Goal: Information Seeking & Learning: Compare options

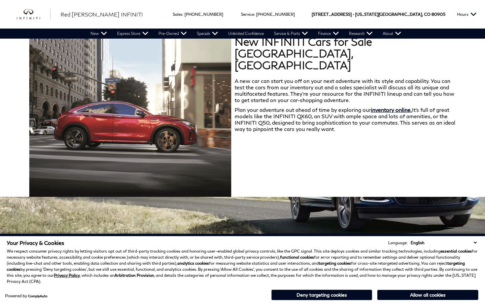
scroll to position [263, 0]
click at [341, 297] on button "Deny targeting cookies" at bounding box center [321, 295] width 101 height 11
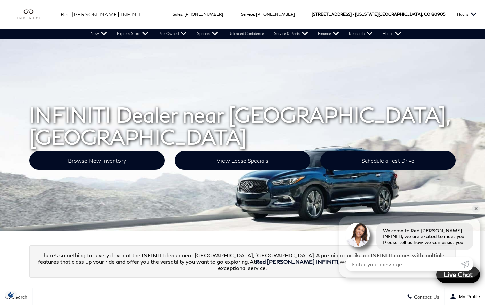
scroll to position [0, 0]
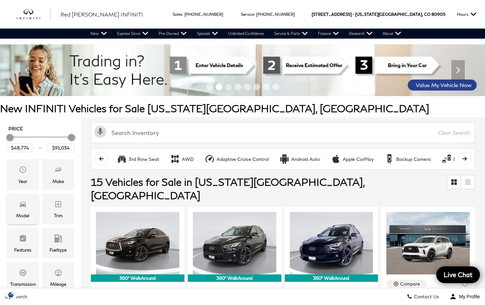
click at [25, 212] on span "Model" at bounding box center [23, 205] width 8 height 13
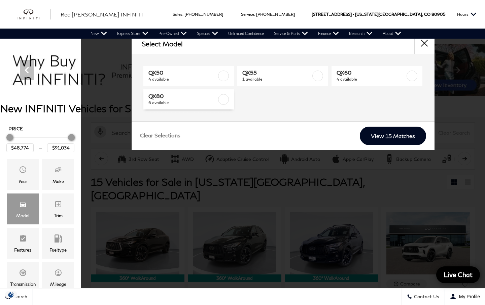
click at [223, 100] on label at bounding box center [223, 99] width 11 height 11
type input "$83,389"
checkbox input "true"
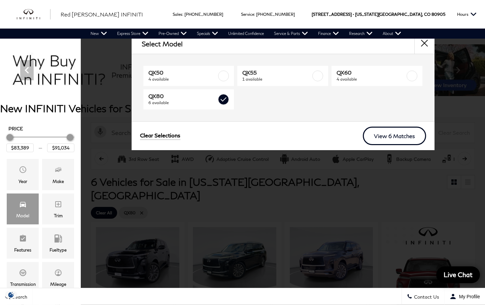
click at [373, 138] on link "View 6 Matches" at bounding box center [394, 136] width 63 height 18
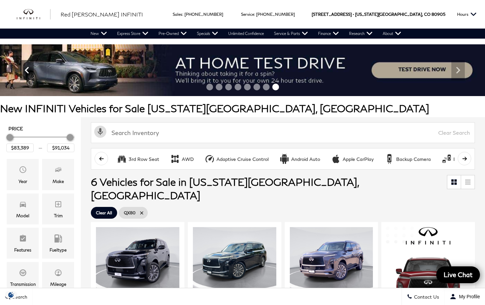
click at [28, 73] on icon "Previous" at bounding box center [27, 70] width 4 height 7
